Goal: Transaction & Acquisition: Purchase product/service

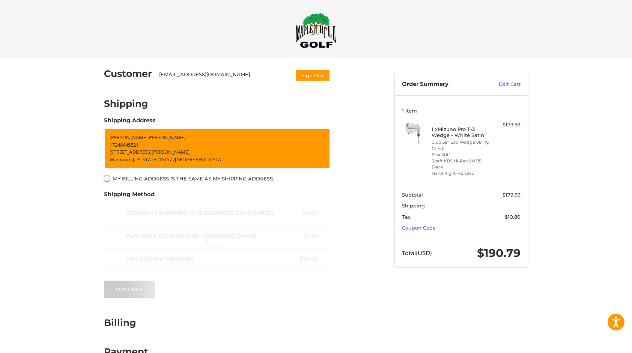
scroll to position [20, 0]
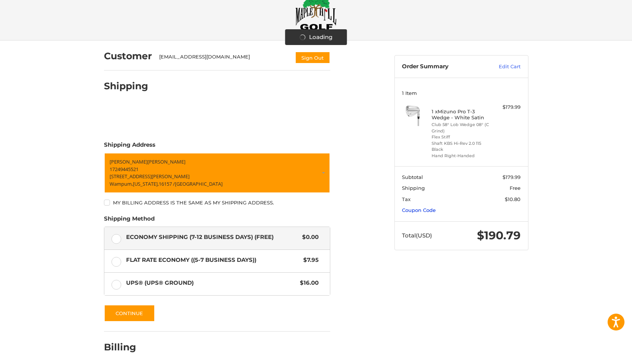
click at [419, 210] on link "Coupon Code" at bounding box center [419, 210] width 34 height 6
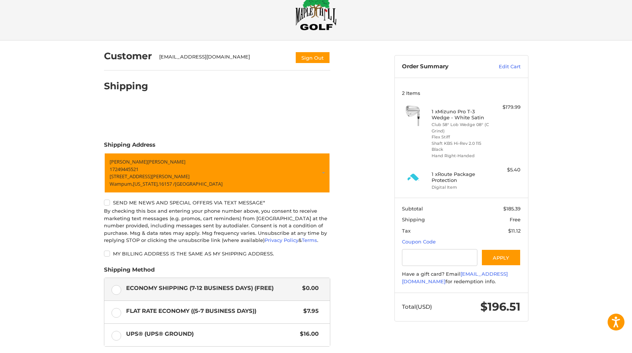
drag, startPoint x: 413, startPoint y: 225, endPoint x: 369, endPoint y: 152, distance: 85.0
click at [369, 152] on div "Customer alexsystemsinc@verizon.net Sign Out Shipping Shipping Address Joseph H…" at bounding box center [243, 240] width 291 height 399
paste input "**********"
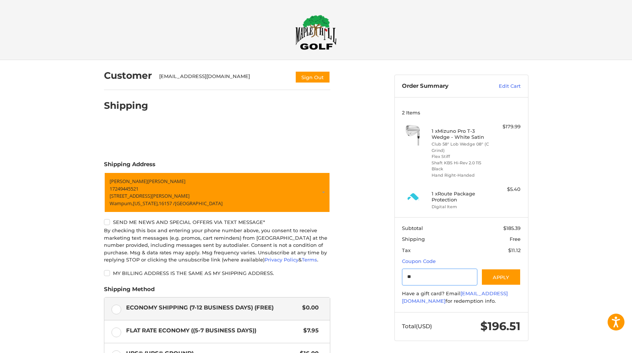
type input "*"
click at [314, 33] on img at bounding box center [315, 32] width 41 height 35
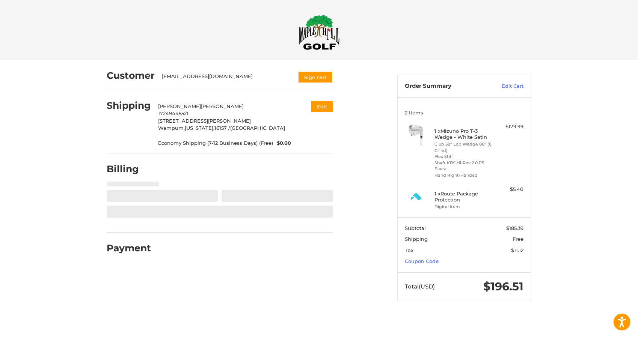
select select "**"
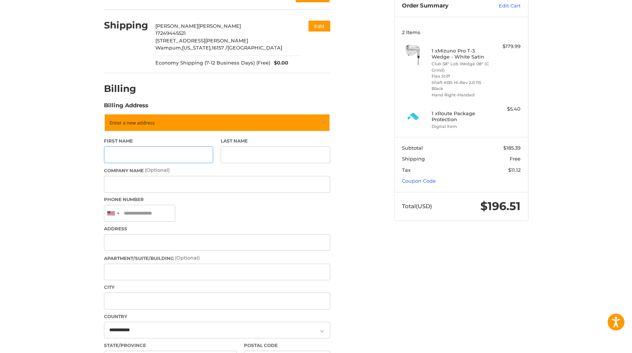
scroll to position [83, 0]
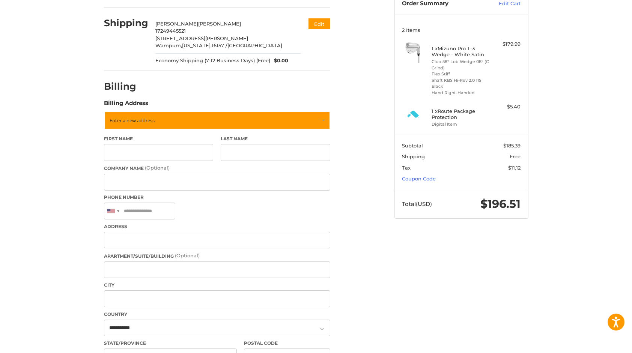
click at [439, 177] on section "Subtotal $185.39 Shipping Free Tax $11.12 Coupon Code" at bounding box center [461, 162] width 133 height 55
click at [424, 181] on link "Coupon Code" at bounding box center [419, 179] width 34 height 6
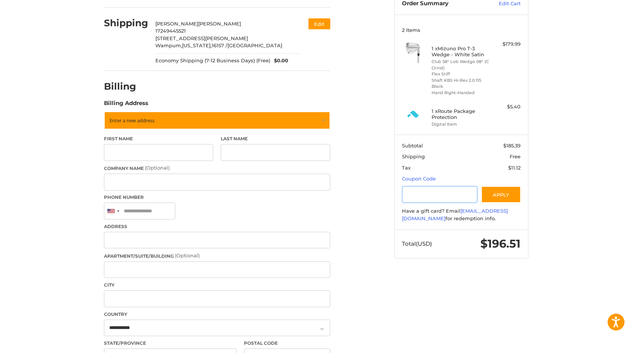
click at [417, 191] on input "Gift Certificate or Coupon Code" at bounding box center [439, 194] width 75 height 17
type input "*"
type input "******"
click at [497, 196] on button "Apply" at bounding box center [501, 194] width 40 height 17
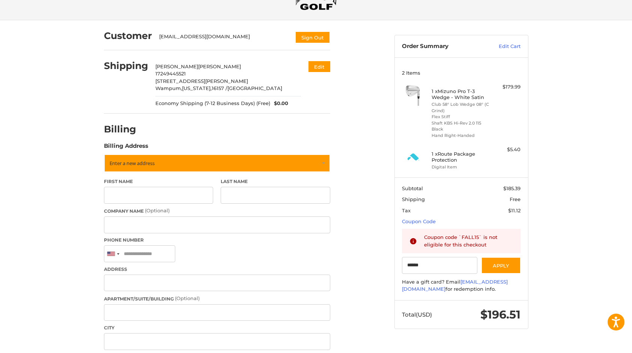
scroll to position [24, 0]
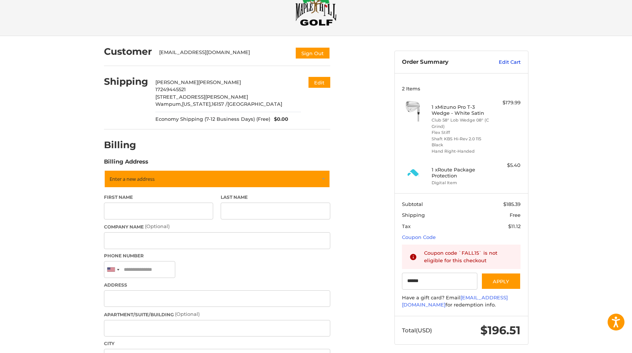
click at [510, 62] on link "Edit Cart" at bounding box center [502, 63] width 38 height 8
